Goal: Information Seeking & Learning: Compare options

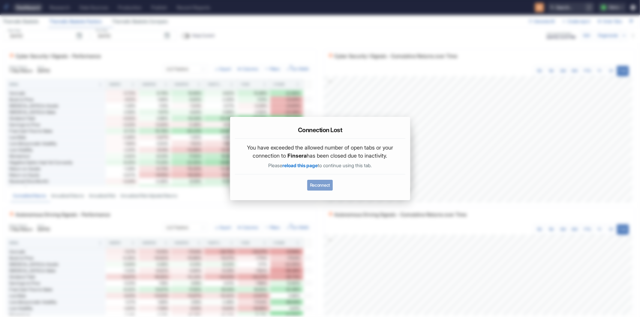
click at [323, 183] on button "Reconnect" at bounding box center [319, 185] width 25 height 11
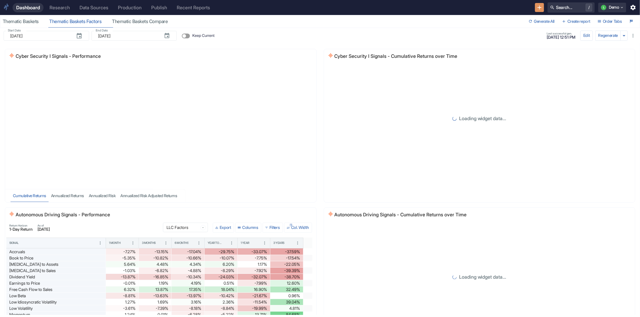
click at [64, 8] on div "Research" at bounding box center [59, 8] width 20 height 6
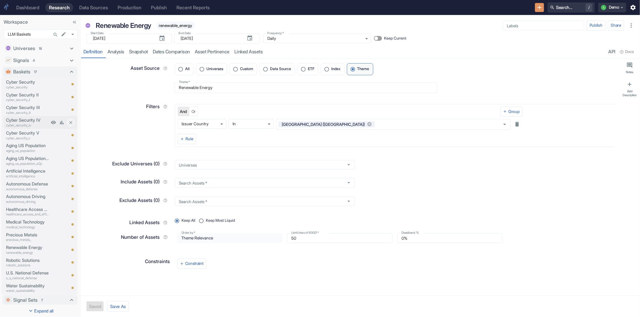
click at [35, 119] on p "Cyber Security IV" at bounding box center [27, 120] width 43 height 7
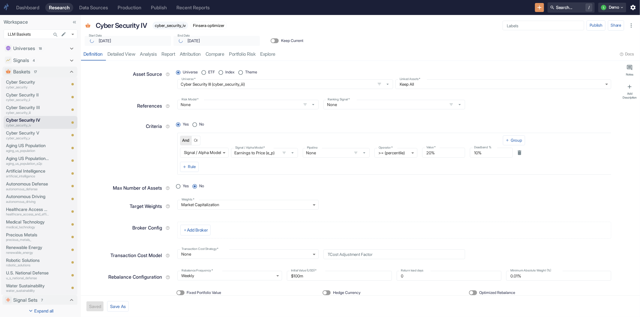
type textarea "x"
click at [221, 54] on link "compare" at bounding box center [215, 54] width 24 height 12
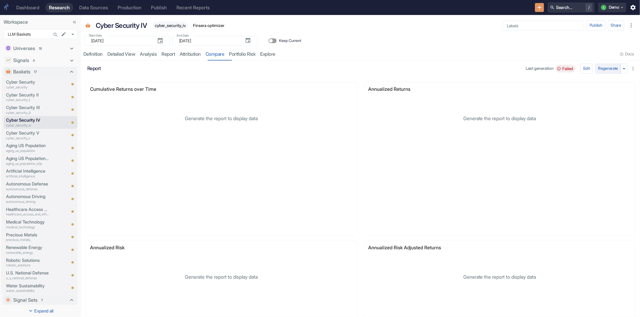
click at [600, 67] on button "Regenerate" at bounding box center [608, 69] width 26 height 10
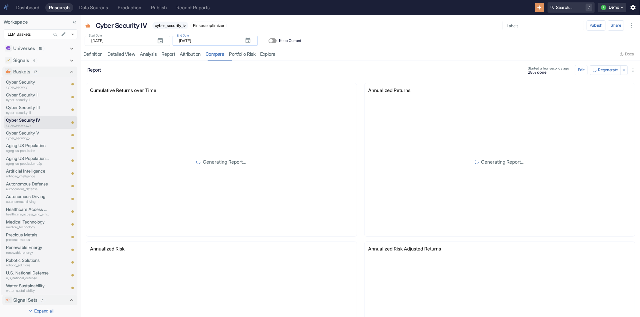
click at [194, 44] on input "[DATE]" at bounding box center [209, 41] width 61 height 10
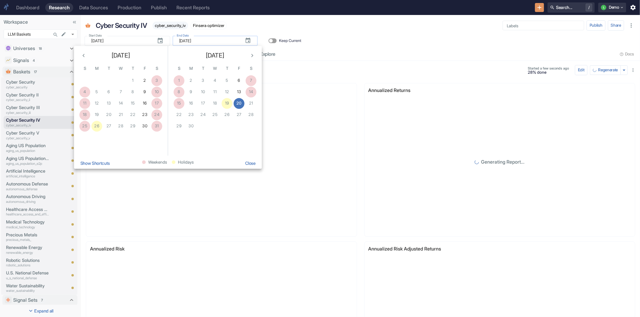
click at [202, 44] on input "[DATE]" at bounding box center [209, 41] width 61 height 10
click at [94, 164] on button "Show Shortcuts" at bounding box center [95, 163] width 35 height 11
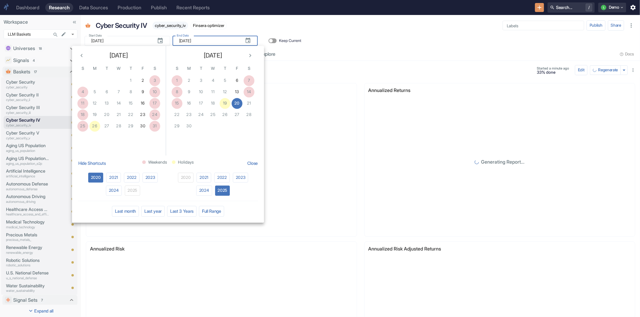
click at [182, 209] on button "Last 3 Years" at bounding box center [181, 211] width 29 height 11
type input "[DATE]"
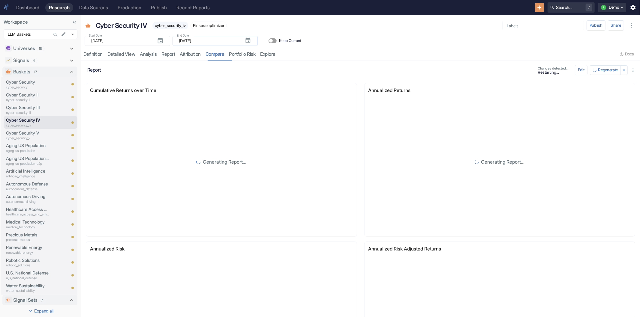
click at [216, 39] on input "[DATE]" at bounding box center [209, 41] width 61 height 10
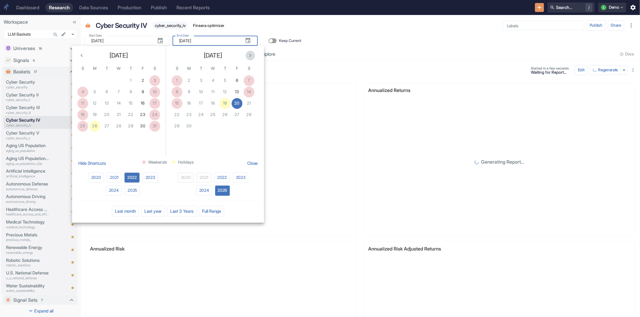
click at [250, 55] on icon "Next month" at bounding box center [250, 55] width 7 height 7
click at [250, 55] on div "[DATE]" at bounding box center [213, 54] width 94 height 17
click at [249, 58] on div "[DATE]" at bounding box center [213, 54] width 94 height 17
click at [249, 56] on div "[DATE]" at bounding box center [213, 54] width 94 height 17
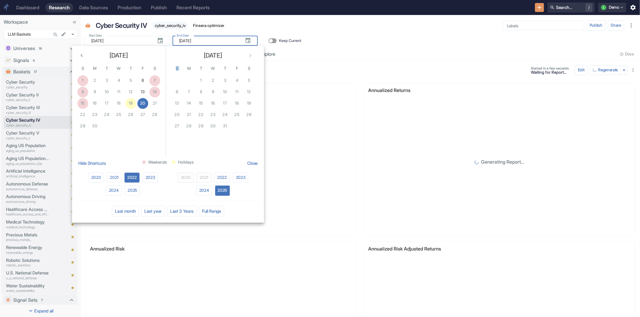
click at [249, 56] on div "[DATE]" at bounding box center [213, 54] width 94 height 17
click at [143, 100] on button "20" at bounding box center [142, 103] width 11 height 11
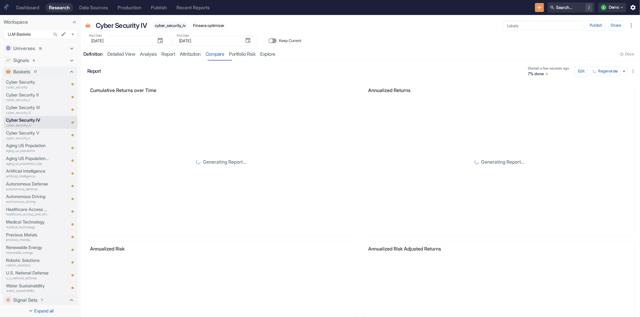
click at [95, 58] on link "Definition" at bounding box center [93, 54] width 24 height 12
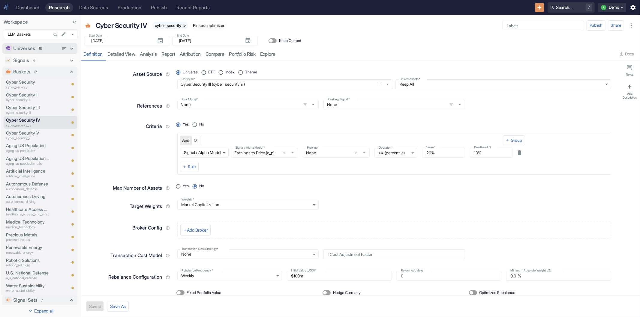
click at [70, 49] on icon at bounding box center [71, 48] width 7 height 7
type textarea "x"
click at [31, 61] on p "cyber_security" at bounding box center [27, 63] width 43 height 5
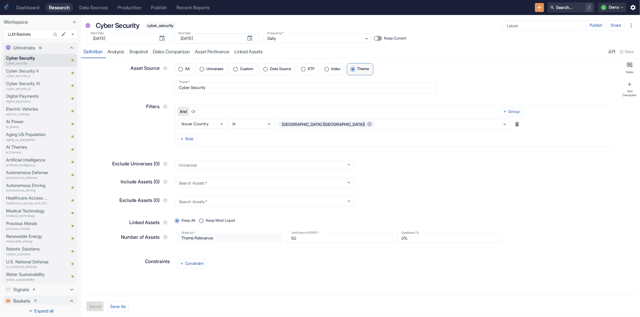
click at [205, 37] on input "[DATE]" at bounding box center [211, 39] width 61 height 10
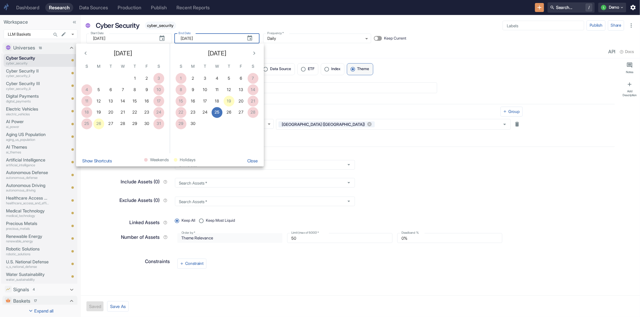
click at [113, 160] on button "Show Shortcuts" at bounding box center [96, 161] width 35 height 11
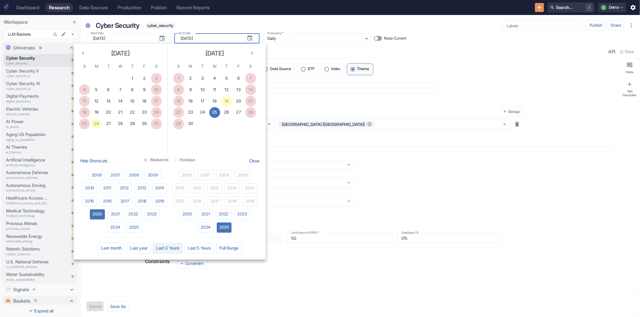
type textarea "x"
click at [195, 249] on button "Last 5 Years" at bounding box center [199, 248] width 29 height 11
type input "[DATE]"
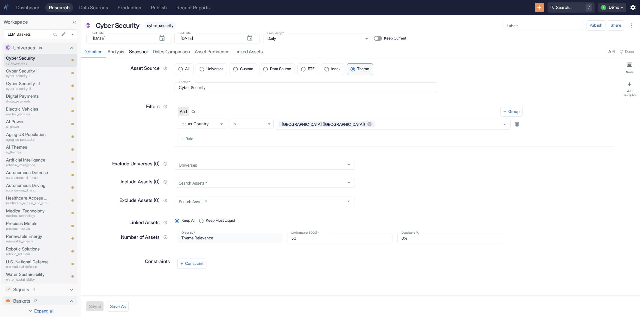
type textarea "x"
click at [113, 52] on link "analysis" at bounding box center [116, 52] width 22 height 12
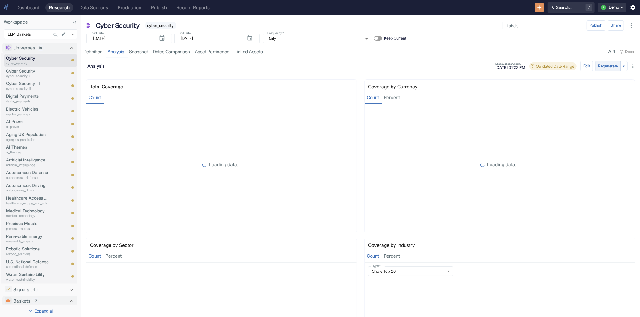
click at [595, 67] on button "Regenerate" at bounding box center [608, 66] width 26 height 10
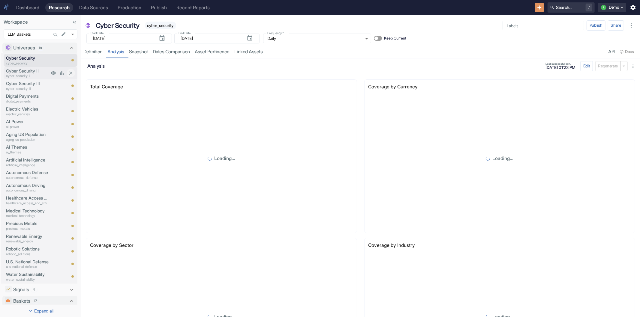
click at [16, 70] on p "Cyber Security II" at bounding box center [27, 71] width 43 height 7
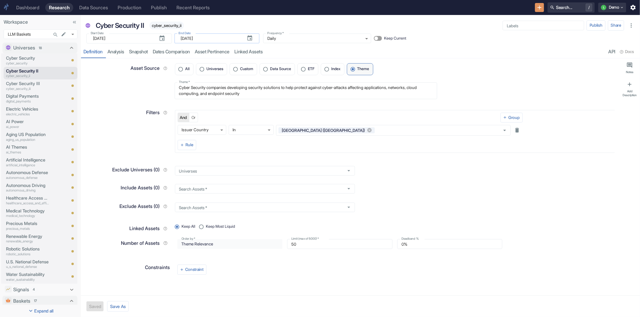
click at [211, 39] on input "[DATE]" at bounding box center [211, 39] width 61 height 10
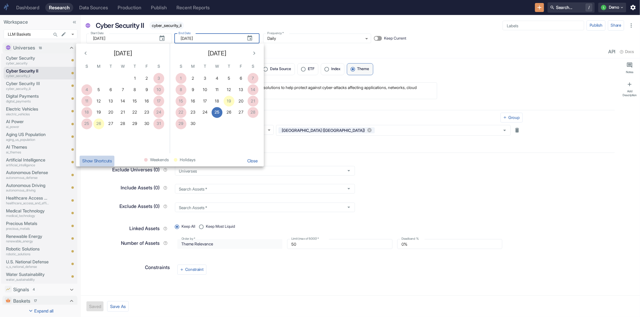
click at [101, 160] on button "Show Shortcuts" at bounding box center [96, 161] width 35 height 11
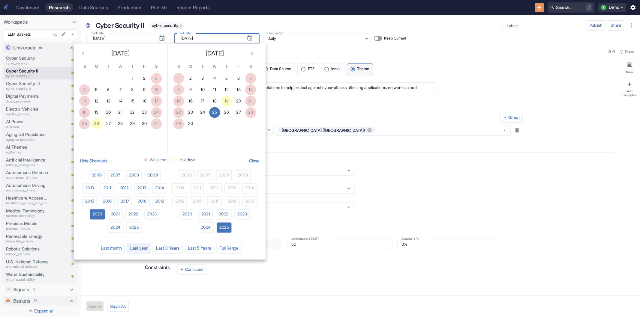
type textarea "x"
click at [197, 248] on button "Last 5 Years" at bounding box center [199, 248] width 29 height 11
type input "[DATE]"
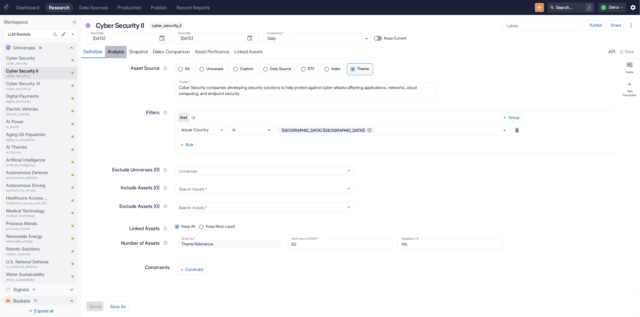
click at [118, 49] on link "analysis" at bounding box center [116, 52] width 22 height 12
type textarea "x"
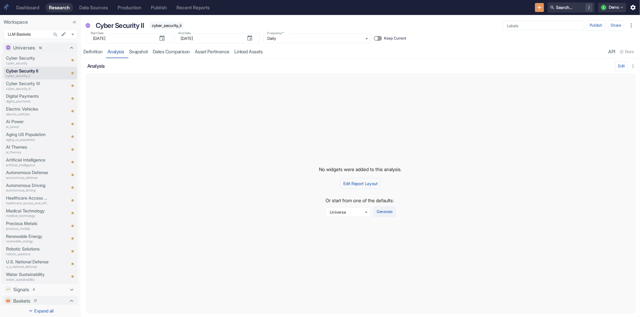
click at [387, 213] on button "Generate" at bounding box center [384, 212] width 22 height 10
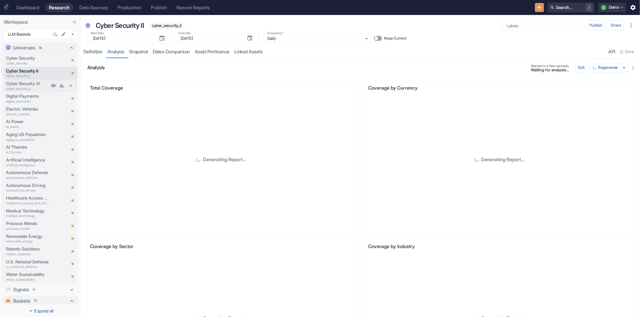
click at [31, 83] on p "Cyber Security III" at bounding box center [27, 83] width 43 height 7
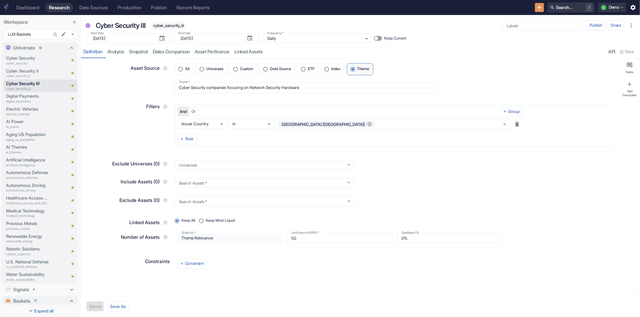
type textarea "x"
click at [117, 55] on link "analysis" at bounding box center [116, 52] width 22 height 12
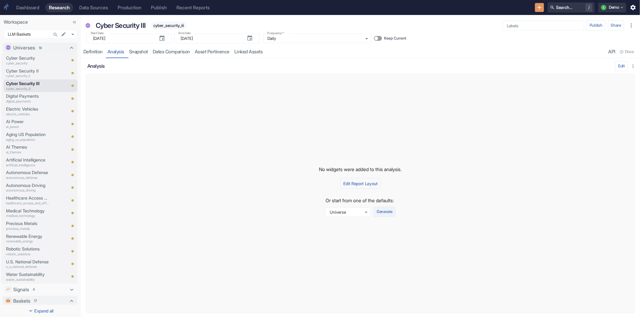
click at [386, 211] on button "Generate" at bounding box center [384, 212] width 22 height 10
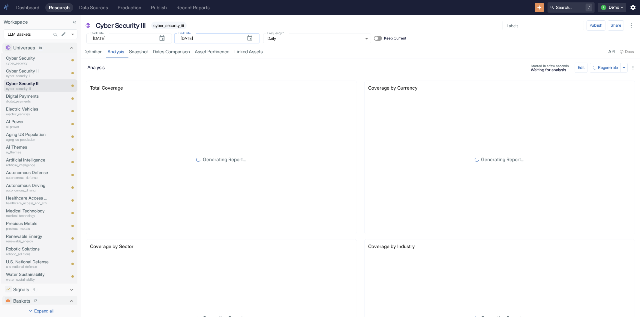
click at [204, 37] on input "[DATE]" at bounding box center [211, 39] width 61 height 10
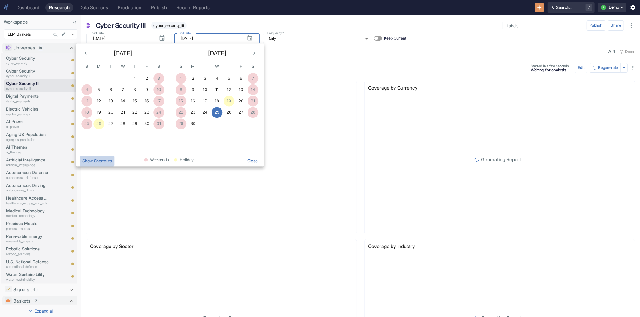
click at [92, 163] on button "Show Shortcuts" at bounding box center [96, 161] width 35 height 11
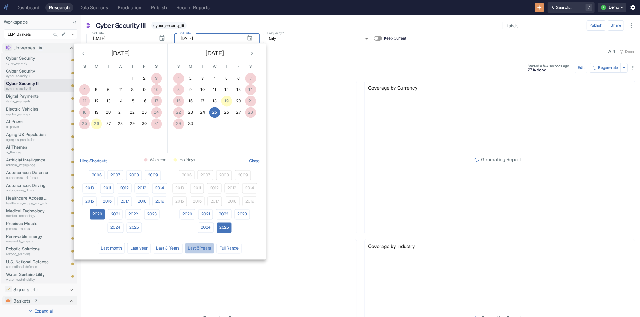
click at [199, 246] on button "Last 5 Years" at bounding box center [199, 248] width 29 height 11
type input "[DATE]"
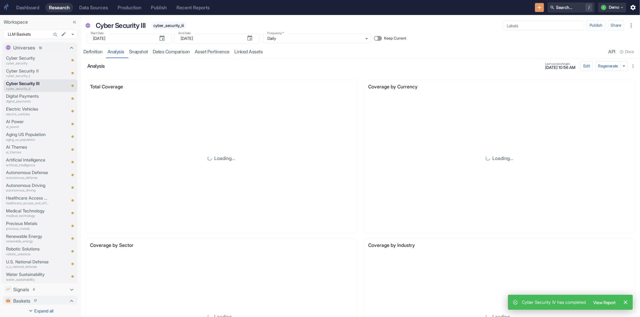
click at [595, 65] on button "Regenerate" at bounding box center [608, 66] width 26 height 10
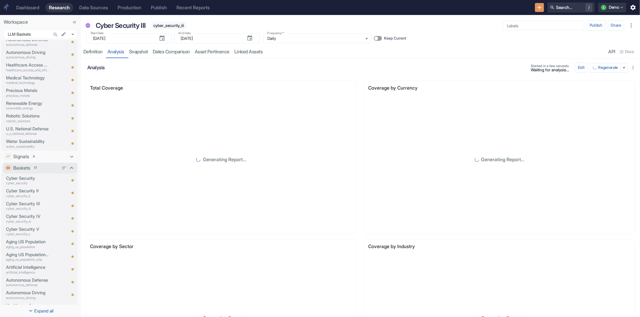
scroll to position [166, 0]
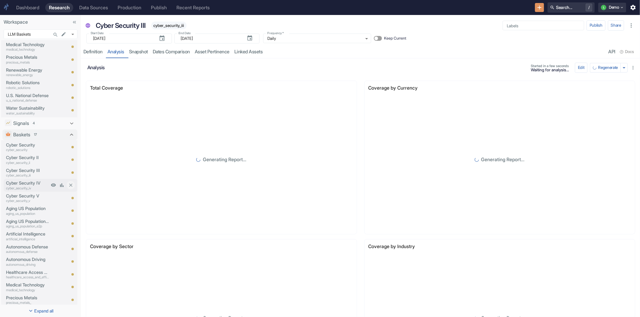
click at [28, 182] on p "Cyber Security IV" at bounding box center [27, 183] width 43 height 7
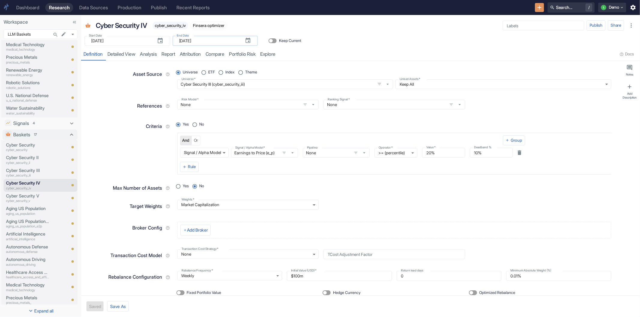
click at [208, 40] on input "[DATE]" at bounding box center [209, 41] width 61 height 10
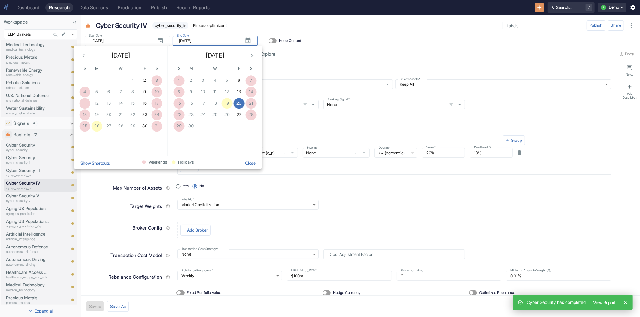
click at [110, 163] on button "Show Shortcuts" at bounding box center [95, 163] width 35 height 11
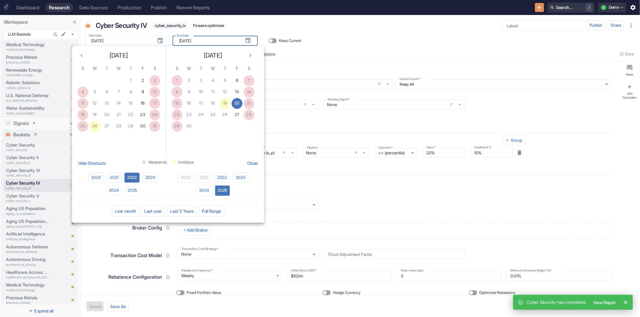
type textarea "x"
click at [181, 211] on button "Last 3 Years" at bounding box center [181, 211] width 29 height 11
type input "[DATE]"
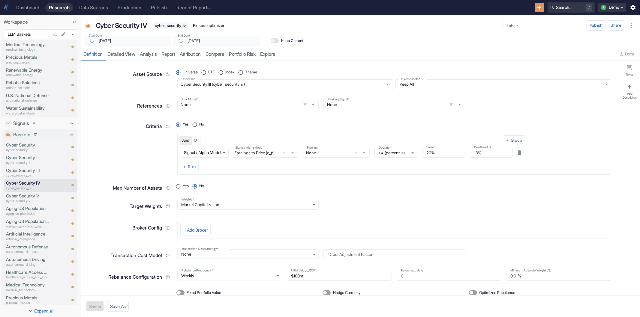
type textarea "x"
radio input "true"
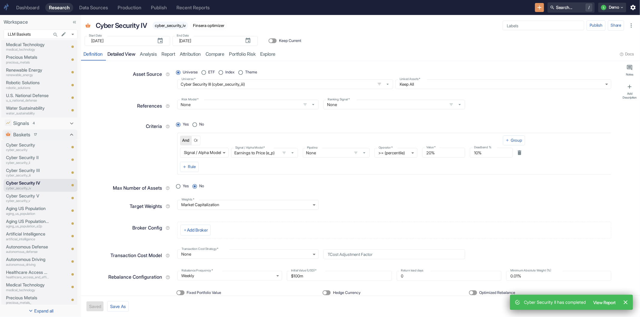
type textarea "x"
click at [130, 55] on link "detailed view" at bounding box center [121, 54] width 33 height 12
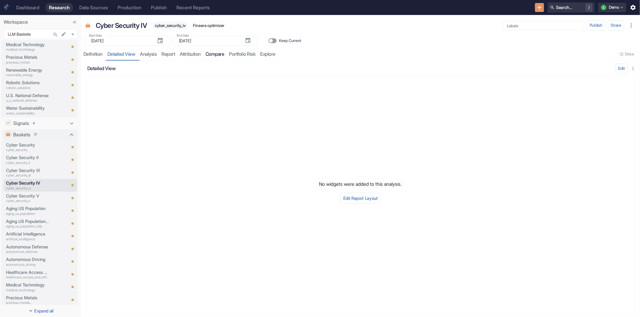
click at [215, 54] on link "compare" at bounding box center [215, 54] width 24 height 12
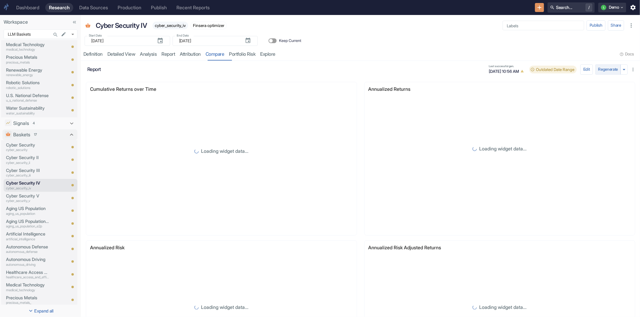
click at [600, 69] on button "Regenerate" at bounding box center [608, 69] width 26 height 10
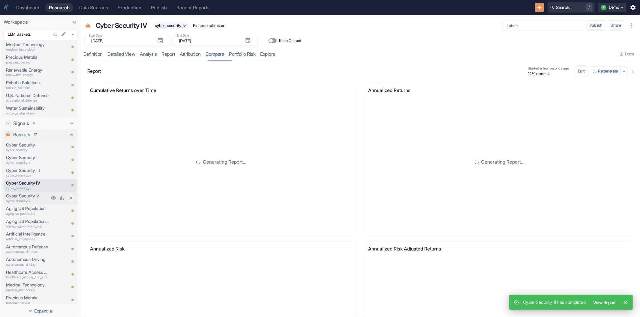
click at [27, 194] on p "Cyber Security V" at bounding box center [27, 196] width 43 height 7
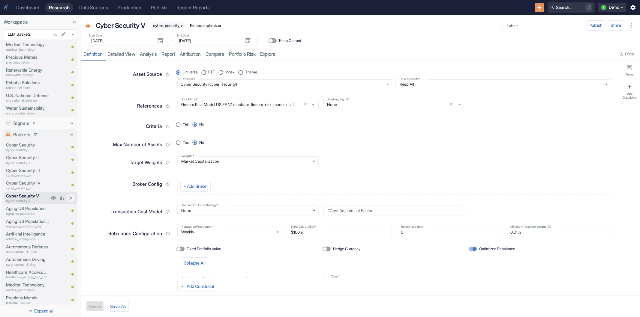
type textarea "x"
click at [27, 182] on p "Cyber Security IV" at bounding box center [27, 183] width 43 height 7
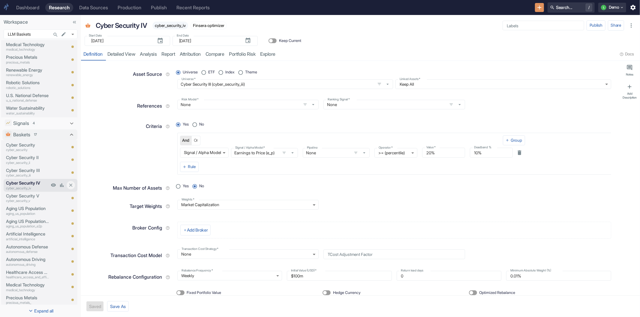
type textarea "x"
click at [26, 173] on p "cyber_security_iii" at bounding box center [27, 175] width 43 height 5
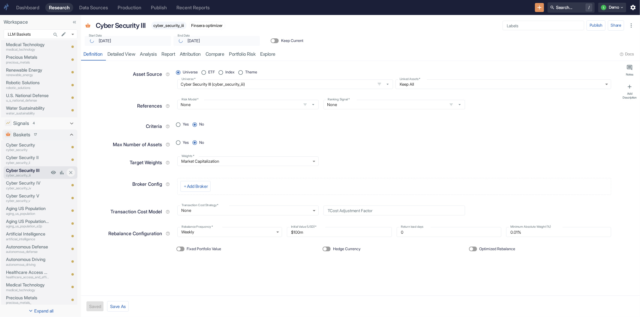
type input "[DATE]"
type textarea "x"
radio input "true"
type textarea "x"
click at [28, 144] on p "Cyber Security" at bounding box center [27, 145] width 43 height 7
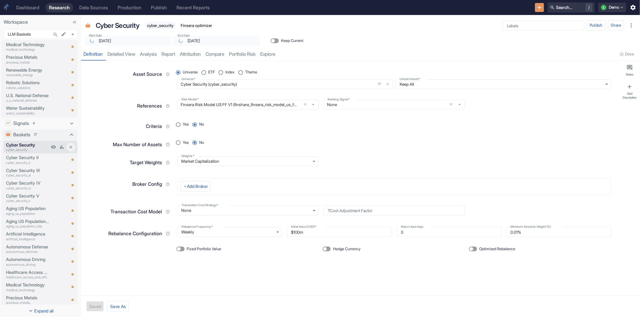
type textarea "x"
type input "[DATE]"
type textarea "x"
radio input "true"
type textarea "x"
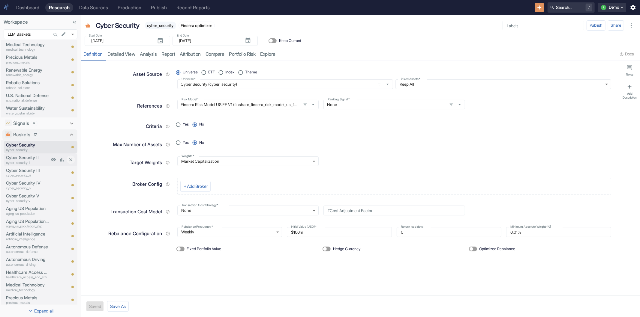
click at [26, 154] on p "Cyber Security II" at bounding box center [27, 157] width 43 height 7
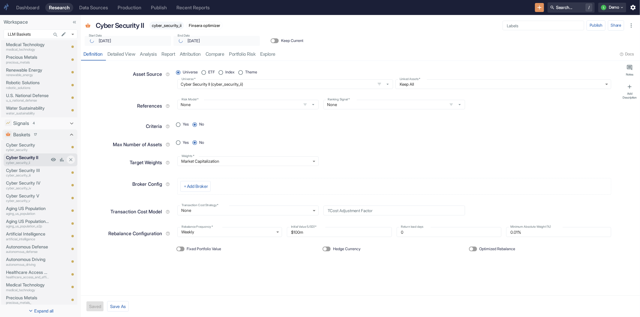
type input "[DATE]"
type textarea "x"
radio input "true"
type textarea "x"
click at [19, 142] on p "Cyber Security" at bounding box center [27, 145] width 43 height 7
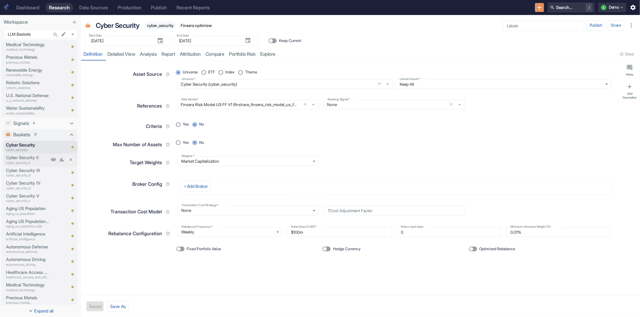
type textarea "x"
click at [21, 156] on p "Cyber Security II" at bounding box center [27, 157] width 43 height 7
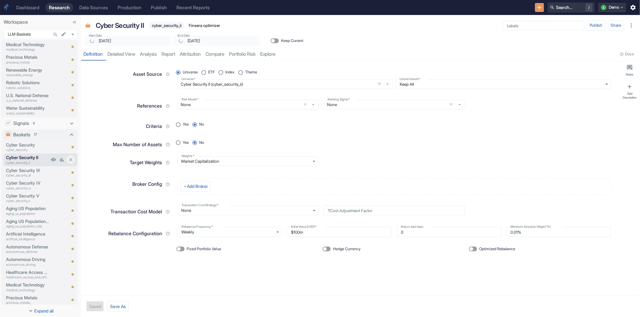
type textarea "x"
click at [20, 170] on p "Cyber Security III" at bounding box center [27, 170] width 43 height 7
type textarea "x"
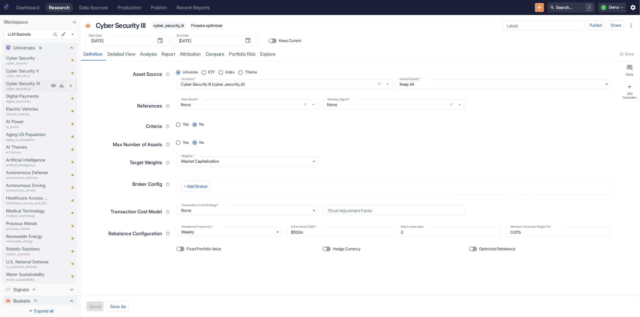
click at [25, 83] on p "Cyber Security III" at bounding box center [27, 83] width 43 height 7
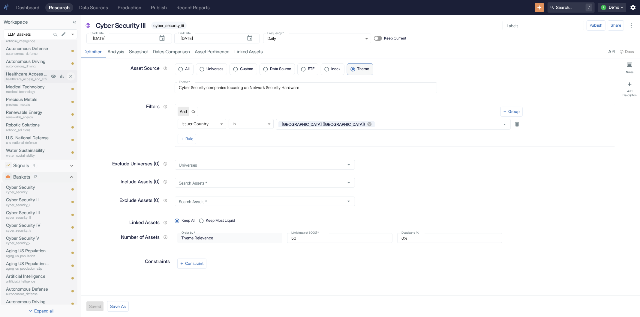
scroll to position [133, 0]
type textarea "x"
click at [20, 216] on p "Cyber Security IV" at bounding box center [27, 216] width 43 height 7
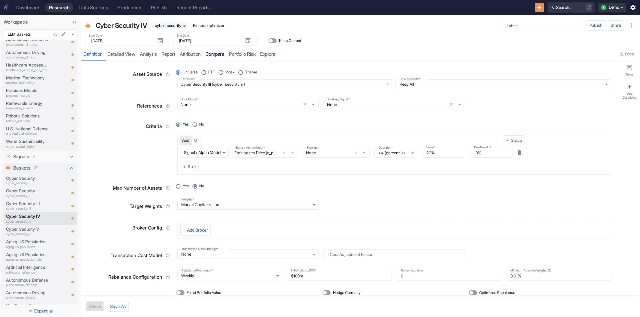
click at [215, 58] on link "compare" at bounding box center [215, 54] width 24 height 12
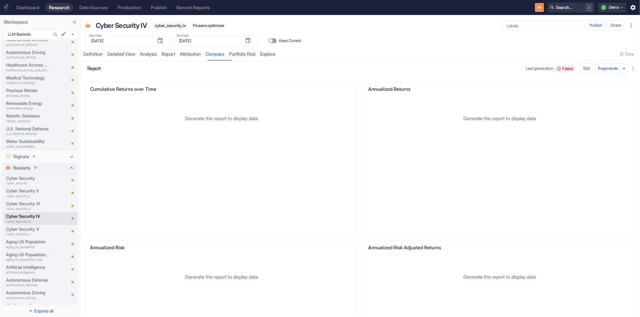
click at [608, 66] on button "Regenerate" at bounding box center [608, 69] width 26 height 10
click at [560, 69] on span "Failed" at bounding box center [568, 68] width 16 height 5
